Goal: Information Seeking & Learning: Learn about a topic

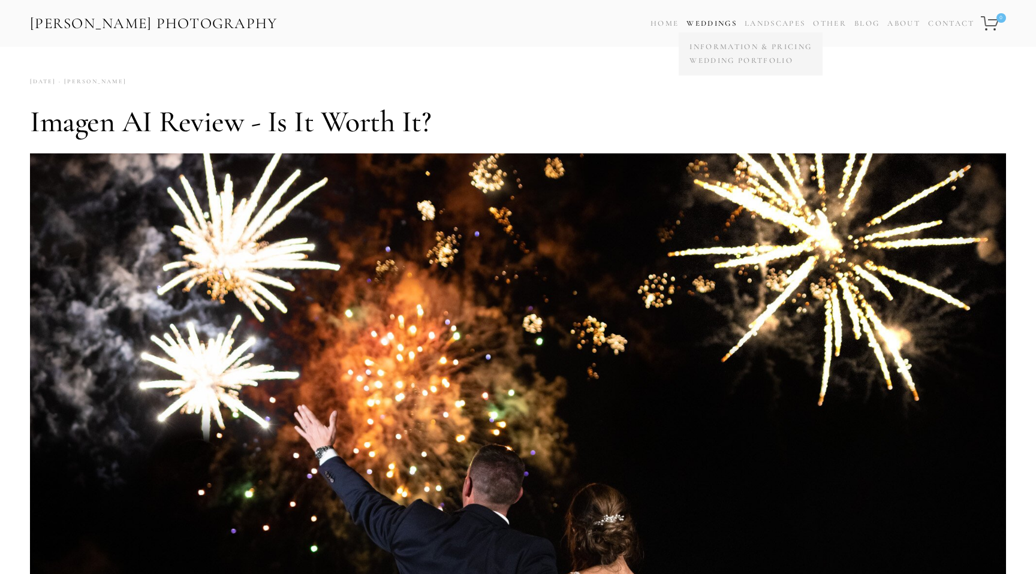
click at [700, 23] on link "Weddings" at bounding box center [711, 24] width 50 height 10
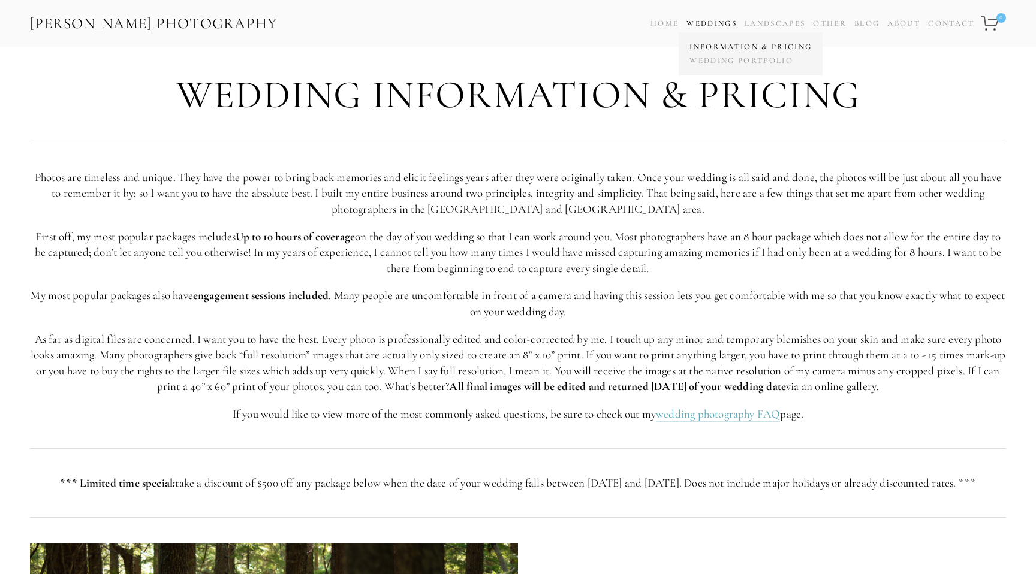
click at [702, 44] on link "Information & Pricing" at bounding box center [750, 47] width 128 height 14
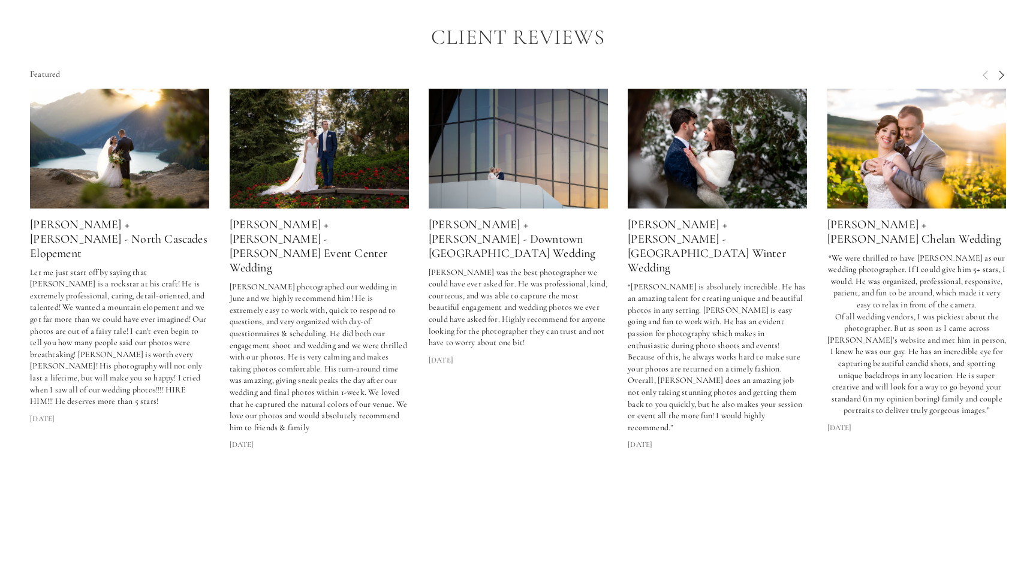
scroll to position [3244, 0]
click at [184, 126] on img at bounding box center [120, 148] width 180 height 120
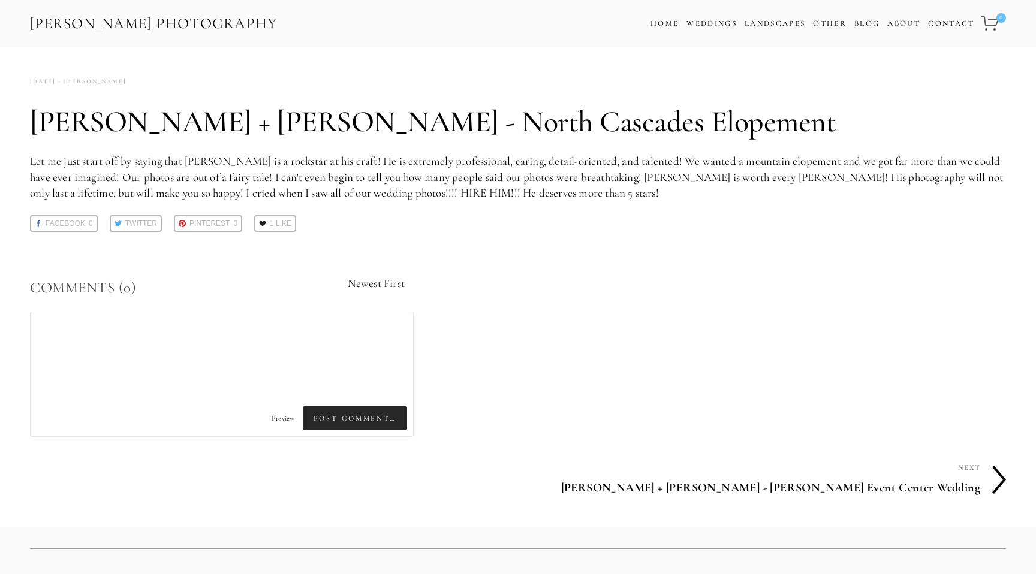
scroll to position [3189, 0]
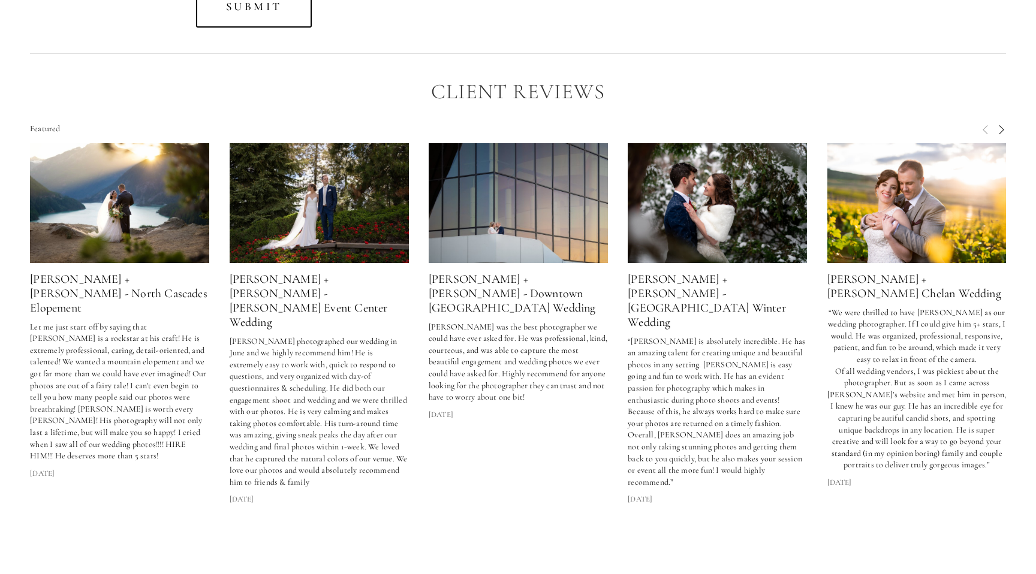
click at [344, 205] on img at bounding box center [319, 203] width 180 height 120
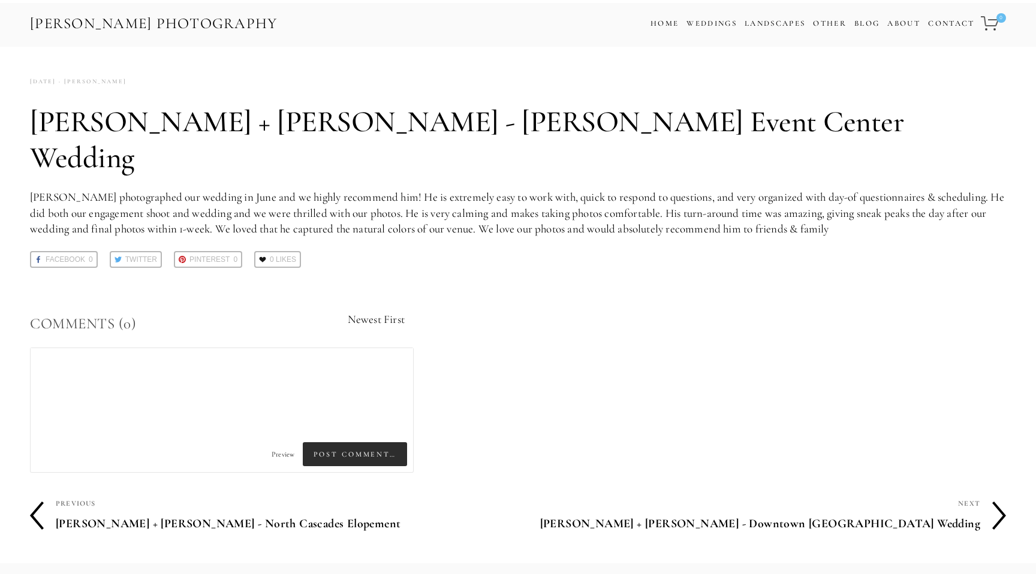
click at [344, 205] on article "[PERSON_NAME] + [PERSON_NAME] - [PERSON_NAME] Event Center Wedding [PERSON_NAME…" at bounding box center [518, 285] width 976 height 422
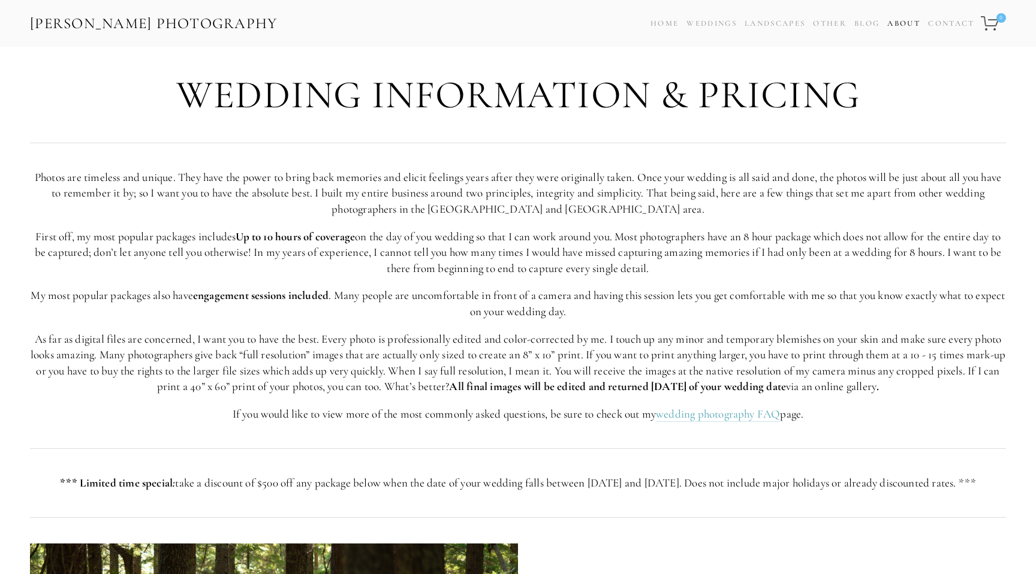
click at [909, 19] on link "About" at bounding box center [903, 23] width 33 height 17
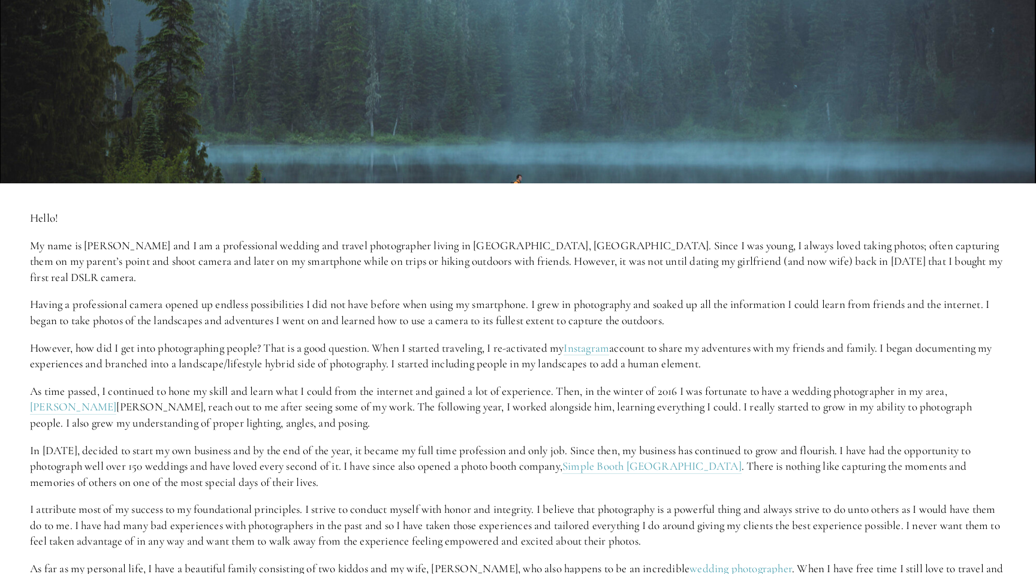
scroll to position [255, 0]
